Goal: Information Seeking & Learning: Learn about a topic

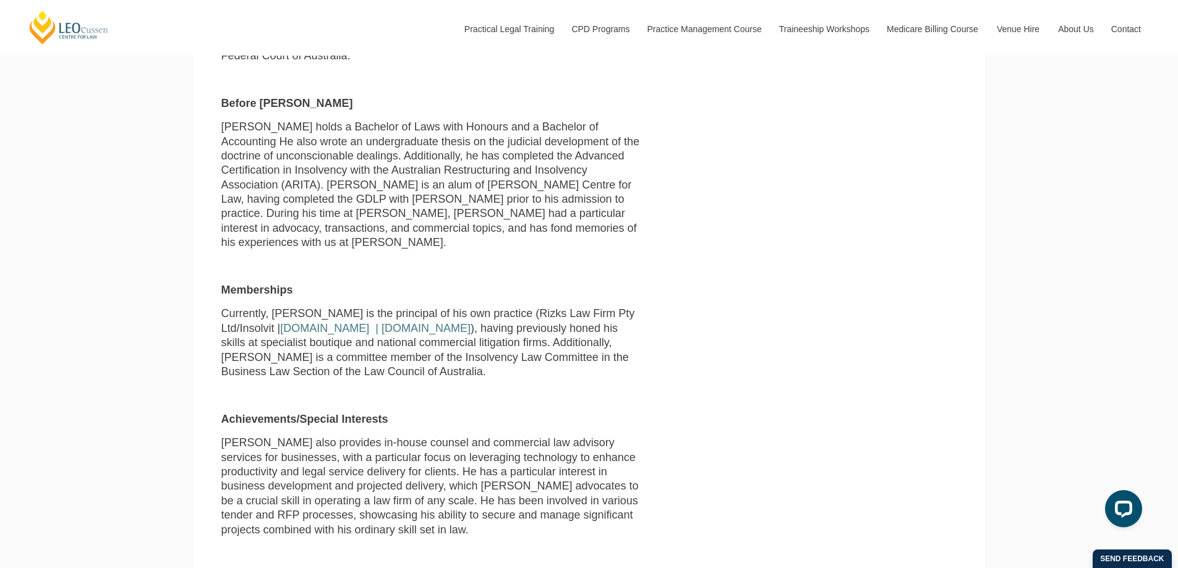
scroll to position [804, 0]
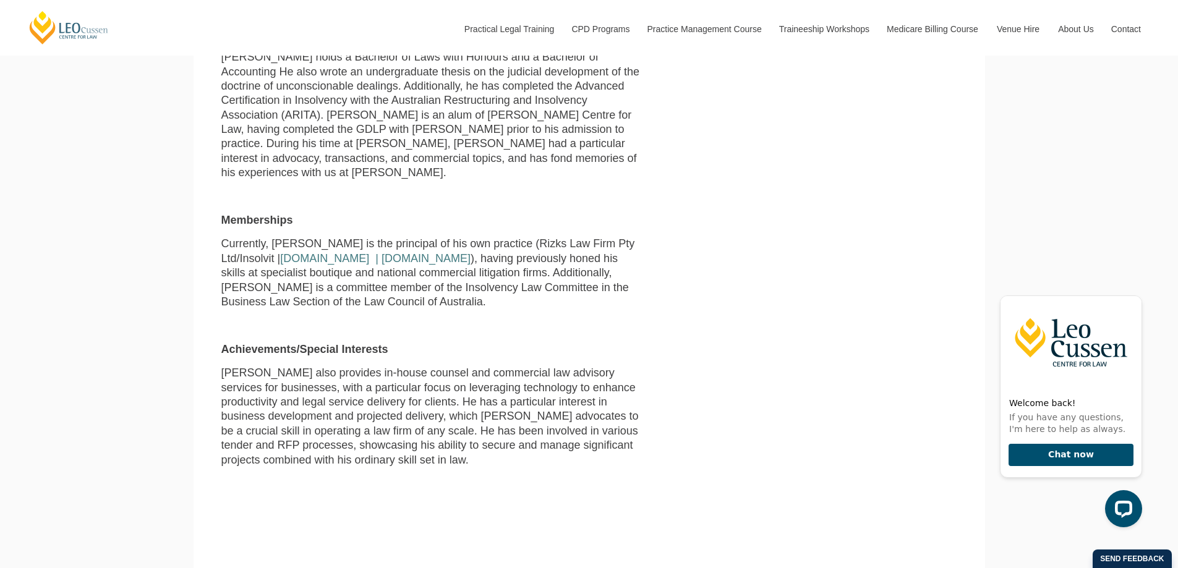
click at [505, 374] on span "[PERSON_NAME] also provides in-house counsel and commercial law advisory servic…" at bounding box center [430, 416] width 418 height 99
click at [409, 389] on span "[PERSON_NAME] also provides in-house counsel and commercial law advisory servic…" at bounding box center [430, 416] width 418 height 99
click at [457, 392] on span "[PERSON_NAME] also provides in-house counsel and commercial law advisory servic…" at bounding box center [430, 416] width 418 height 99
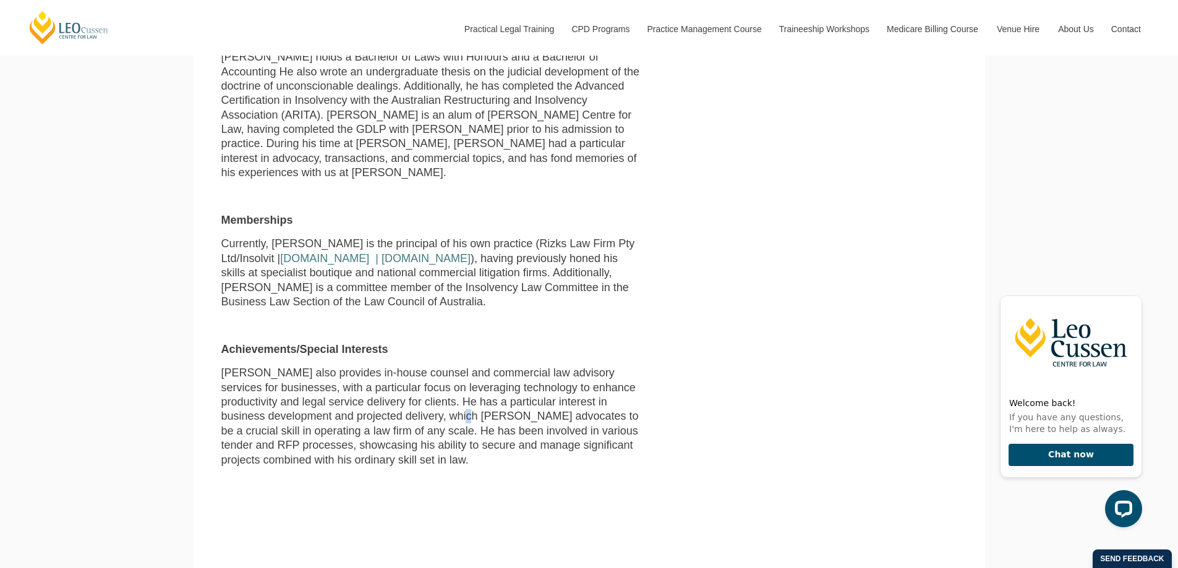
click at [457, 392] on span "[PERSON_NAME] also provides in-house counsel and commercial law advisory servic…" at bounding box center [430, 416] width 418 height 99
click at [393, 401] on span "[PERSON_NAME] also provides in-house counsel and commercial law advisory servic…" at bounding box center [430, 416] width 418 height 99
click at [509, 407] on span "[PERSON_NAME] also provides in-house counsel and commercial law advisory servic…" at bounding box center [430, 416] width 418 height 99
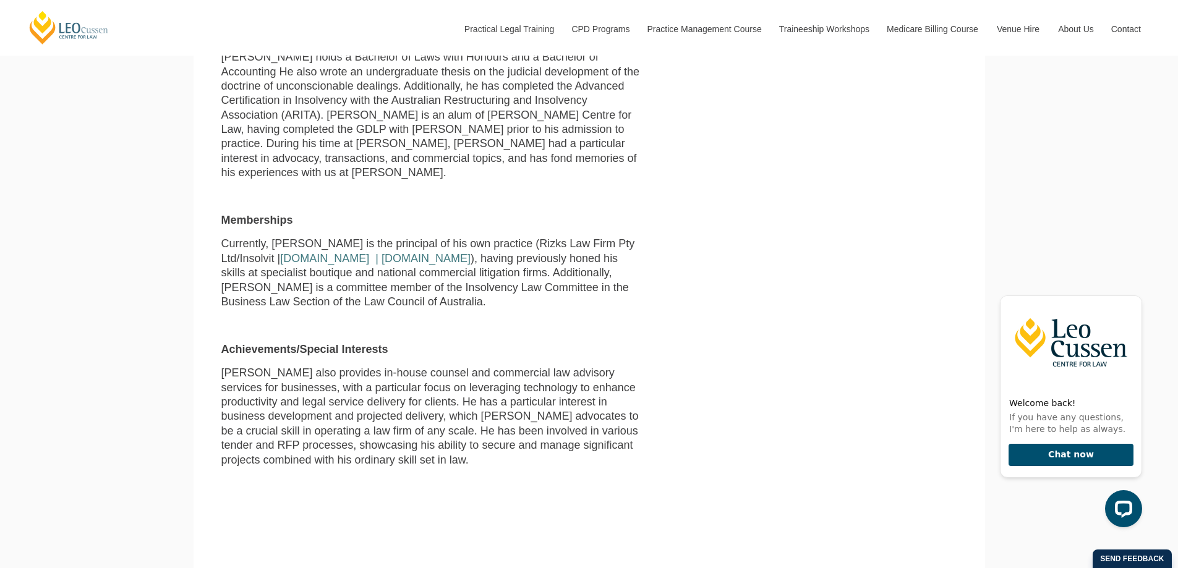
click at [408, 422] on span "[PERSON_NAME] also provides in-house counsel and commercial law advisory servic…" at bounding box center [430, 416] width 418 height 99
click at [424, 432] on span "[PERSON_NAME] also provides in-house counsel and commercial law advisory servic…" at bounding box center [430, 416] width 418 height 99
click at [500, 477] on p at bounding box center [432, 484] width 422 height 14
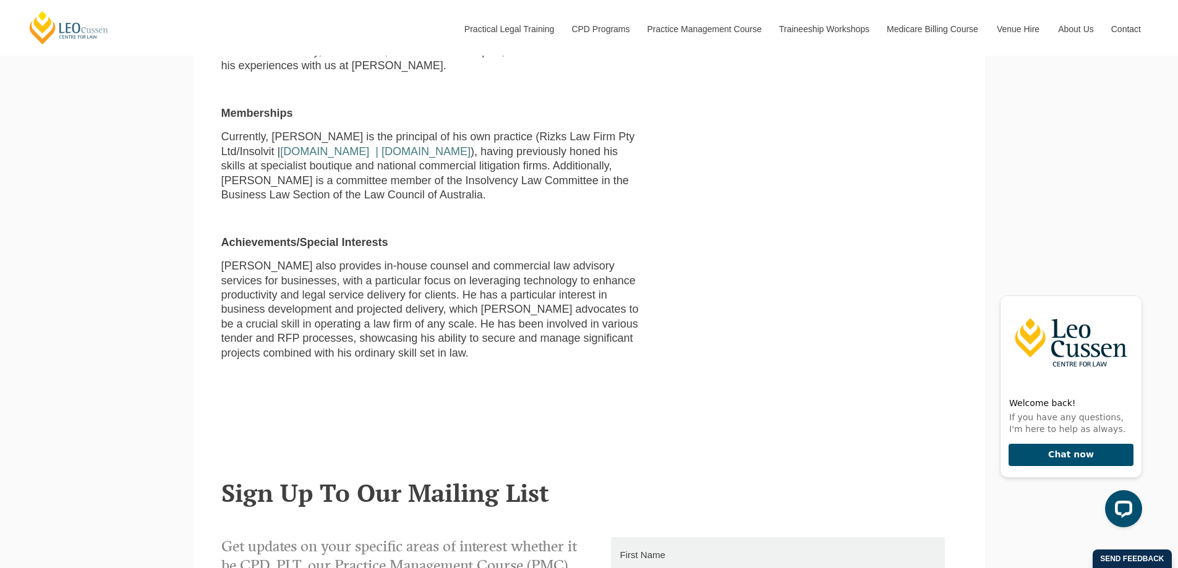
scroll to position [1299, 0]
